Goal: Find contact information: Find contact information

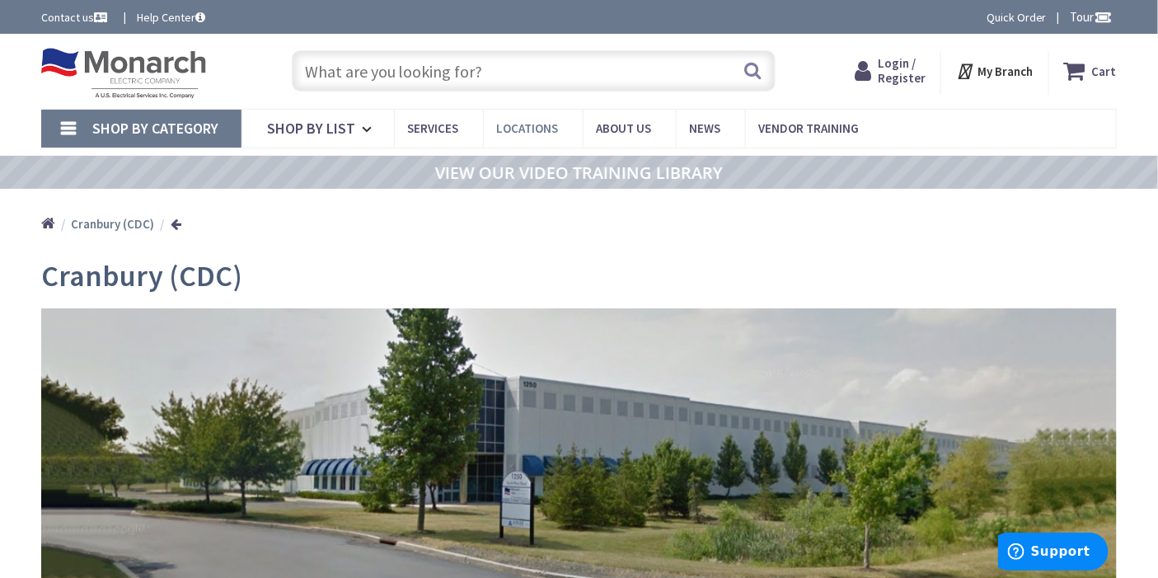
click at [552, 118] on link "Locations" at bounding box center [533, 128] width 100 height 37
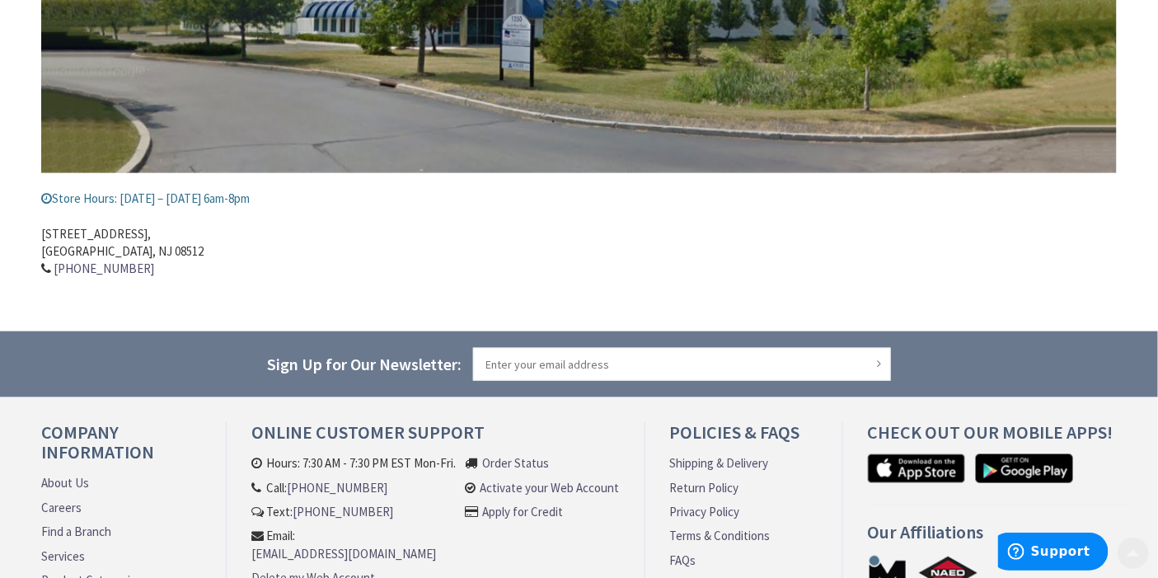
scroll to position [458, 0]
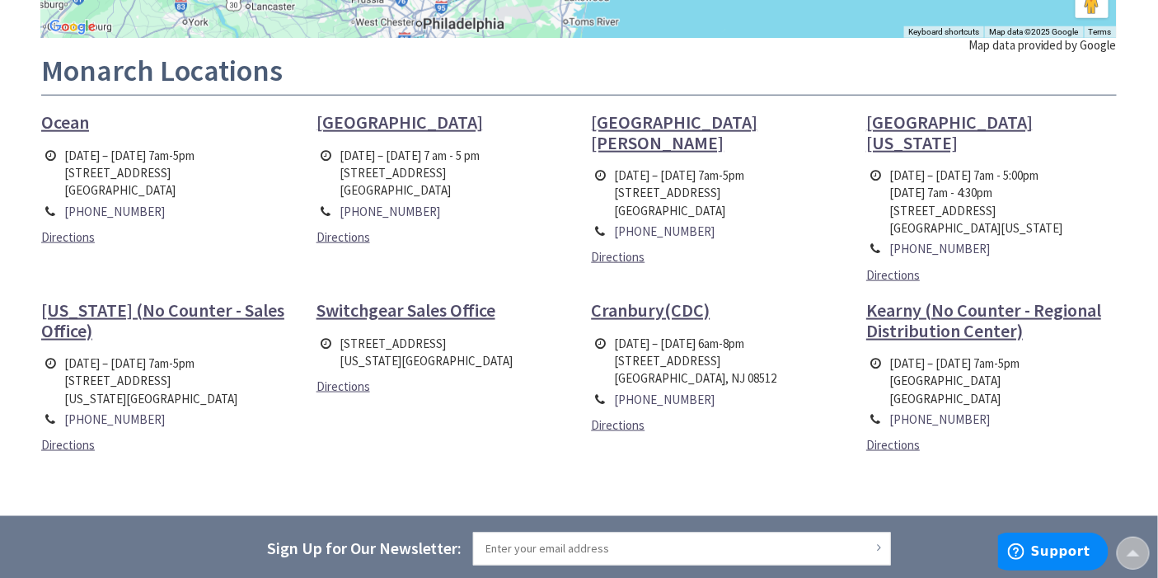
scroll to position [458, 0]
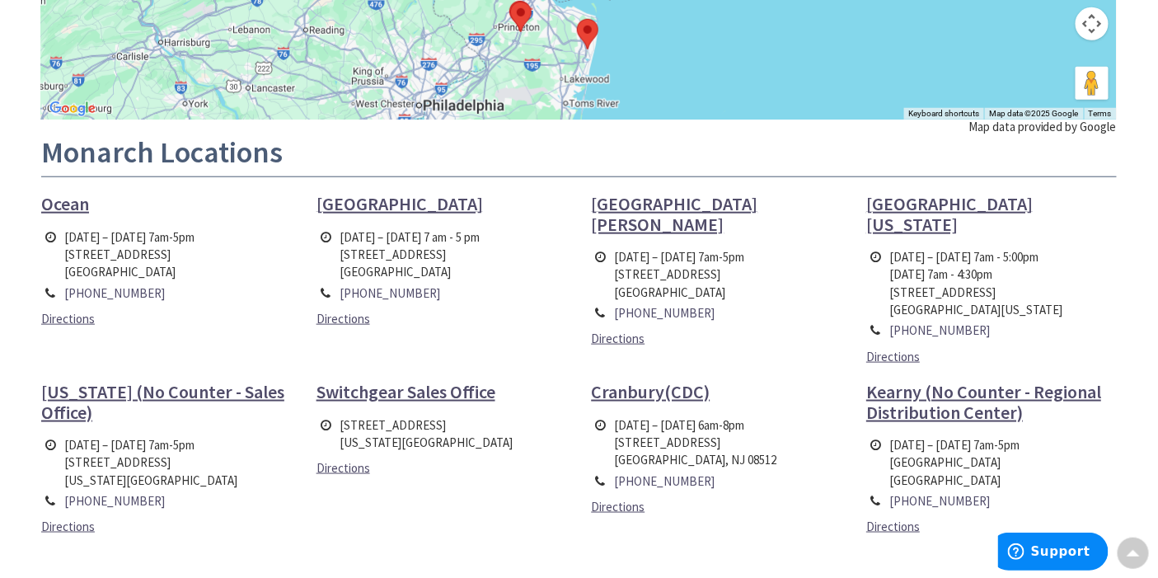
drag, startPoint x: 484, startPoint y: 270, endPoint x: 342, endPoint y: 258, distance: 142.3
click at [342, 258] on td "Monday – Friday 7 am - 5 pm 24 Public Road Monroe Township, NJ 08831" at bounding box center [410, 255] width 148 height 56
click at [339, 256] on td "Monday – Friday 7 am - 5 pm 24 Public Road Monroe Township, NJ 08831" at bounding box center [410, 255] width 148 height 56
copy td "24 Public Road Monroe Township, NJ 08831"
